Goal: Task Accomplishment & Management: Manage account settings

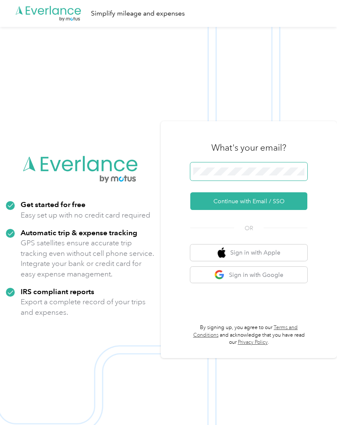
click at [275, 177] on span at bounding box center [248, 171] width 117 height 19
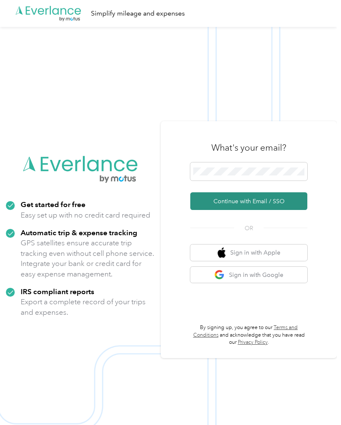
click at [284, 210] on button "Continue with Email / SSO" at bounding box center [248, 201] width 117 height 18
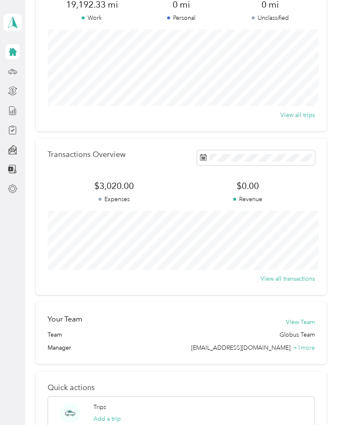
scroll to position [99, 0]
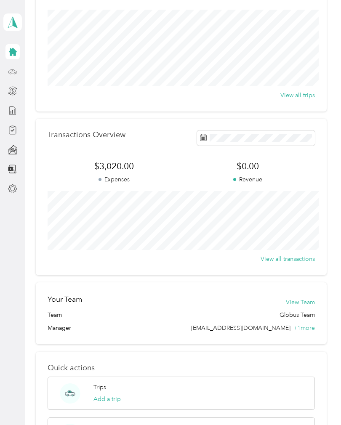
click at [12, 74] on icon at bounding box center [12, 71] width 9 height 9
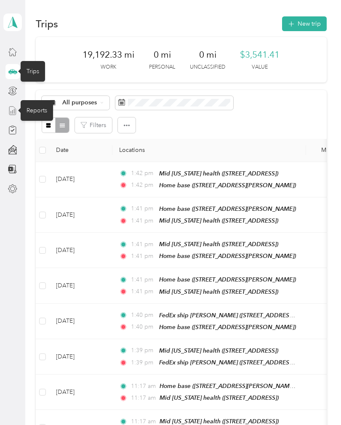
click at [11, 111] on line at bounding box center [11, 112] width 0 height 2
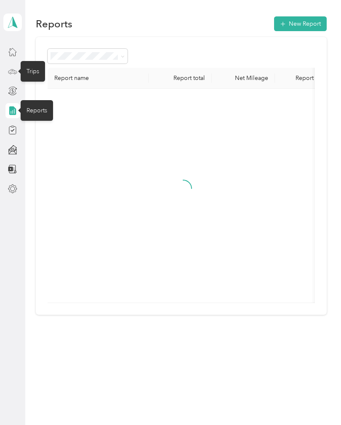
click at [13, 67] on icon at bounding box center [12, 71] width 9 height 9
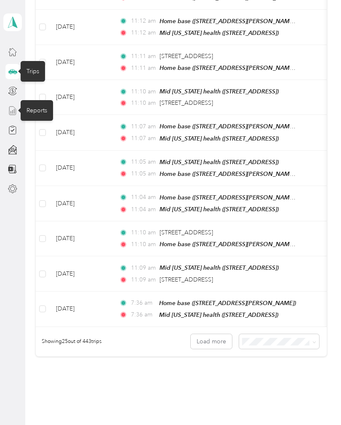
scroll to position [718, 0]
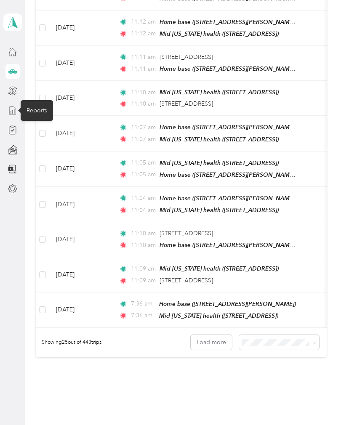
click at [13, 68] on icon at bounding box center [12, 71] width 9 height 9
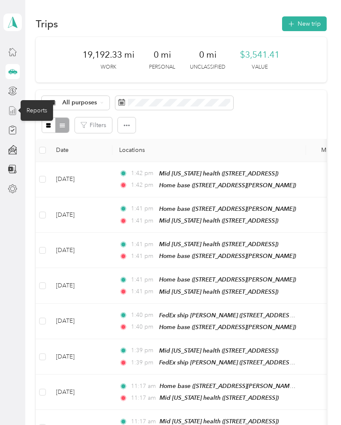
scroll to position [0, 0]
click at [246, 55] on span "$3,541.41" at bounding box center [260, 55] width 40 height 12
click at [15, 111] on icon at bounding box center [12, 110] width 9 height 9
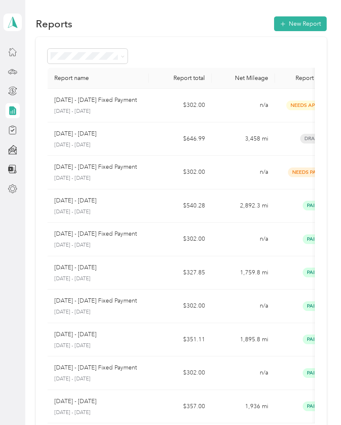
click at [17, 112] on icon at bounding box center [12, 110] width 9 height 9
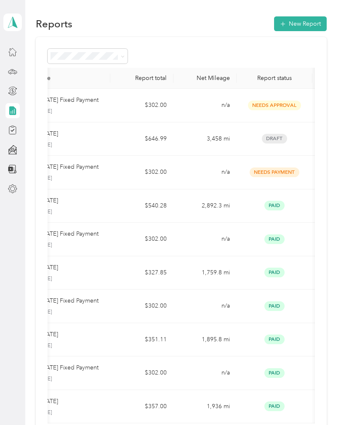
scroll to position [0, 35]
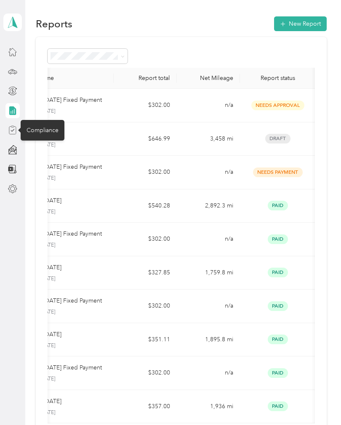
click at [13, 127] on icon at bounding box center [12, 129] width 9 height 9
